Goal: Information Seeking & Learning: Find contact information

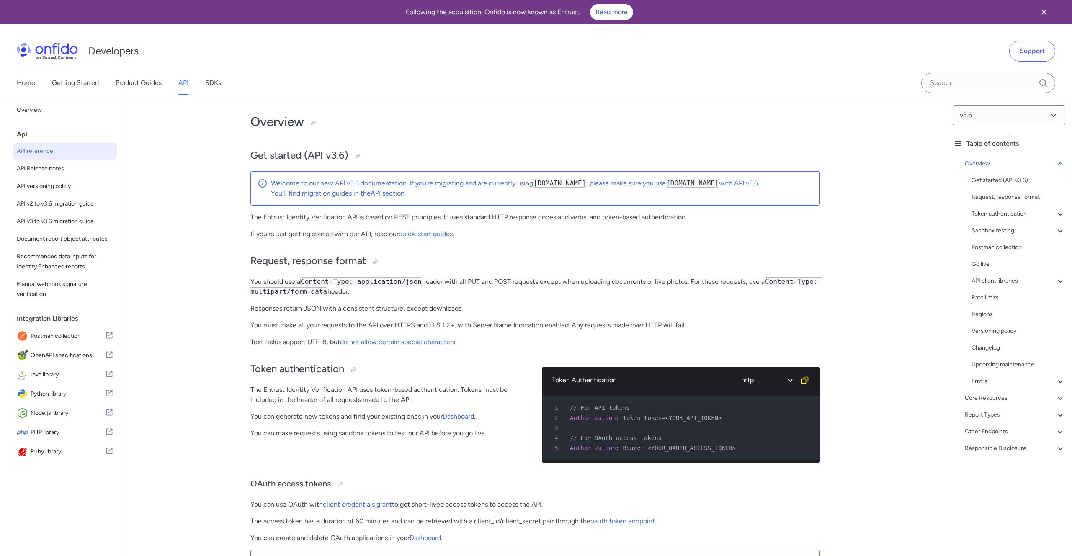
select select "http"
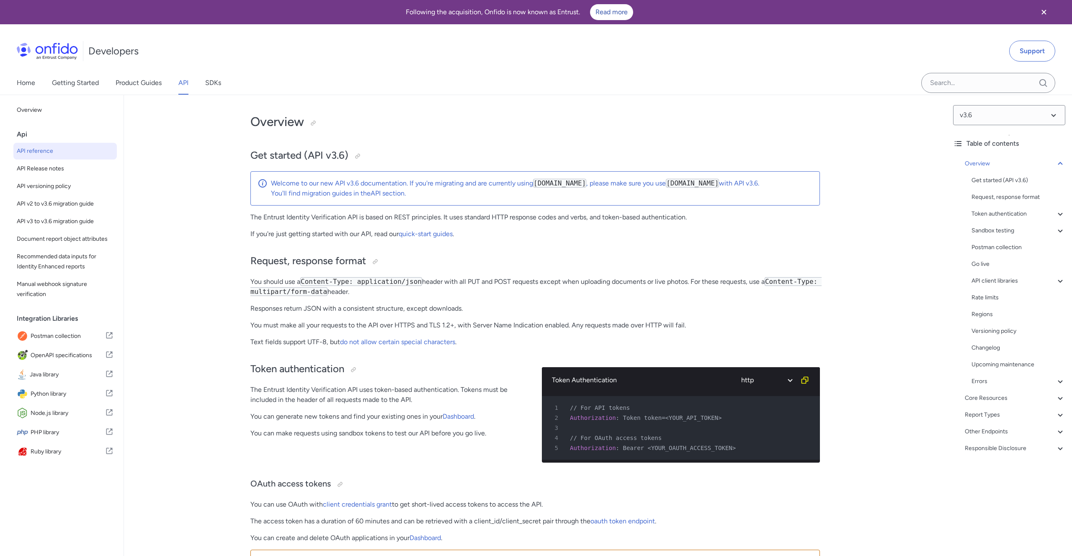
select select "http"
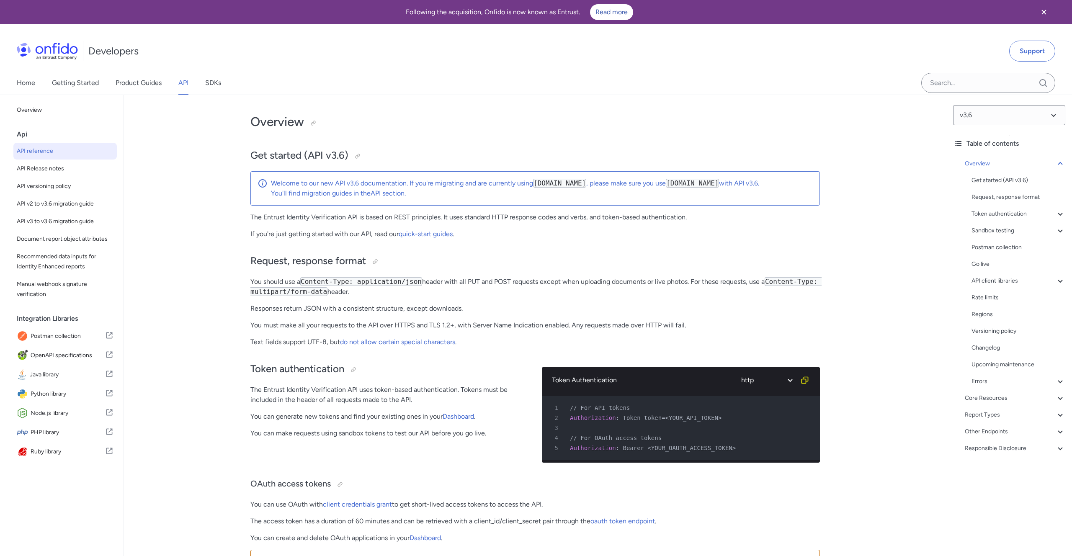
select select "http"
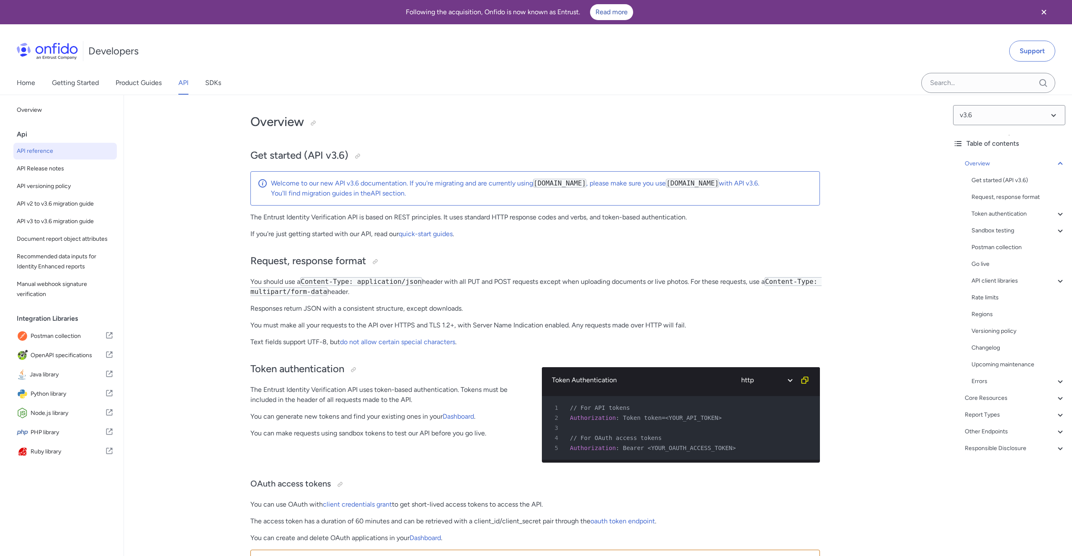
select select "http"
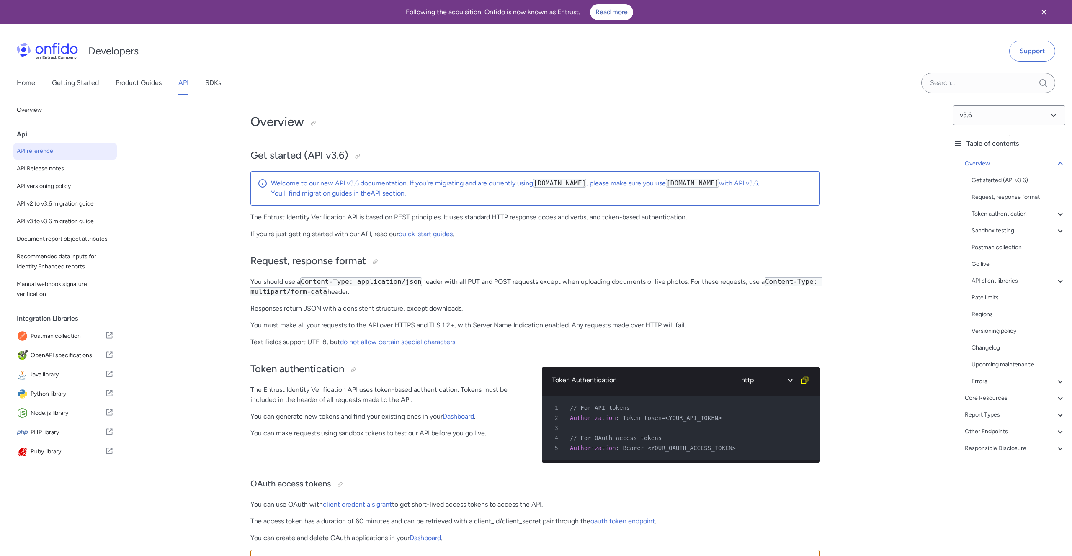
select select "http"
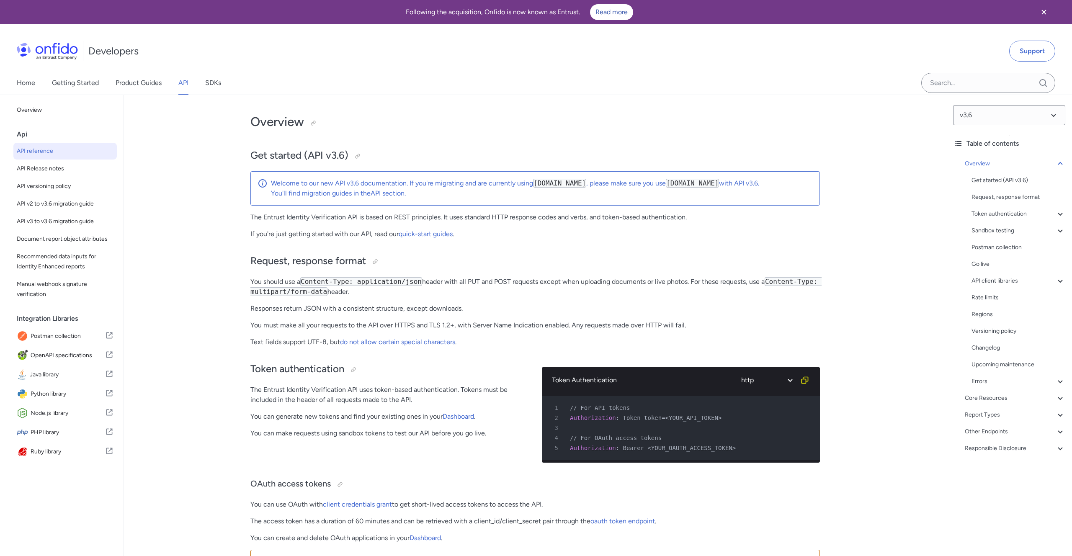
select select "http"
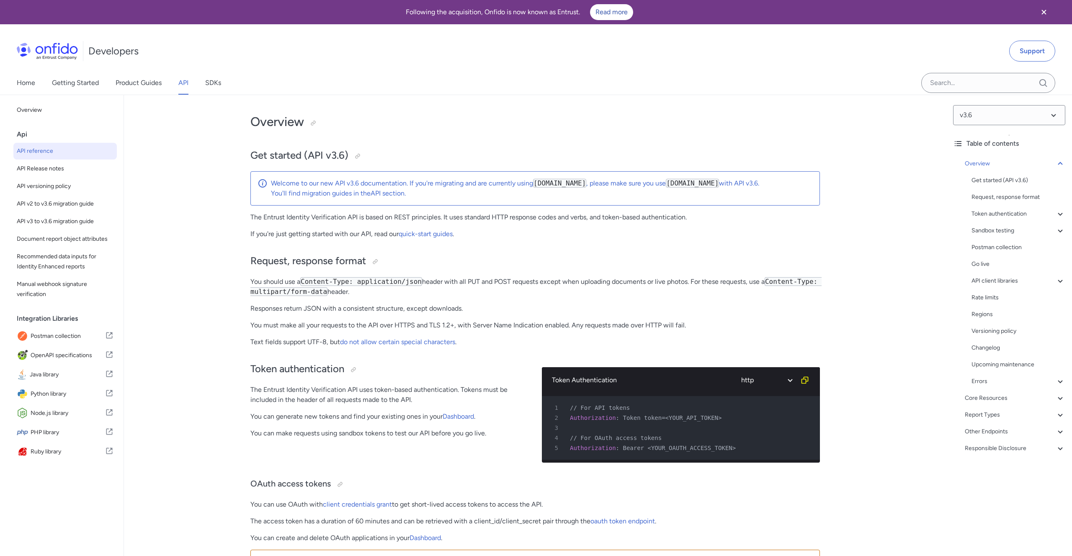
select select "http"
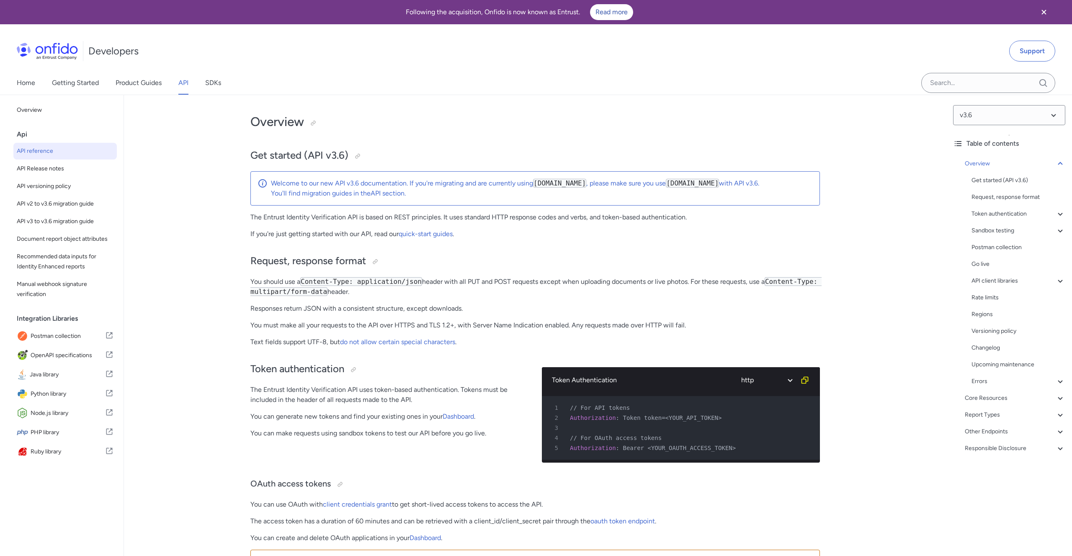
select select "http"
click at [26, 85] on link "Home" at bounding box center [26, 82] width 18 height 23
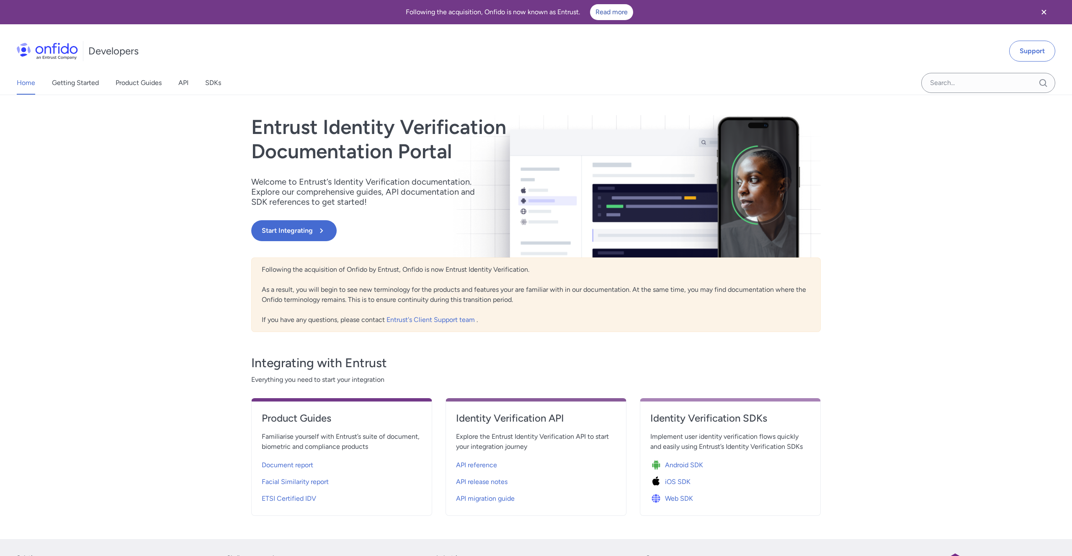
click at [1044, 13] on icon "Close banner" at bounding box center [1044, 12] width 5 height 5
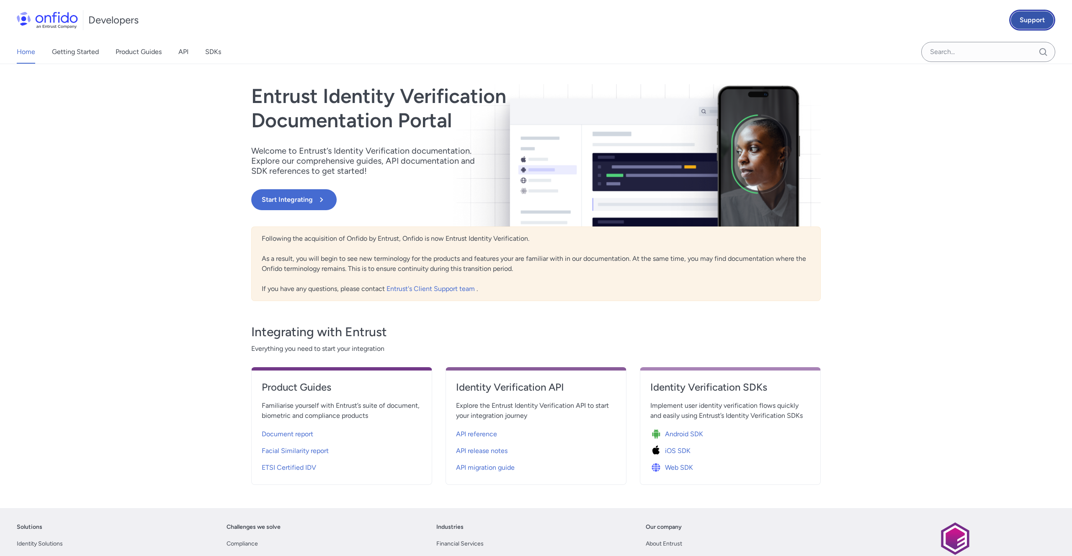
click at [1036, 22] on link "Support" at bounding box center [1033, 20] width 46 height 21
